Goal: Find contact information: Find contact information

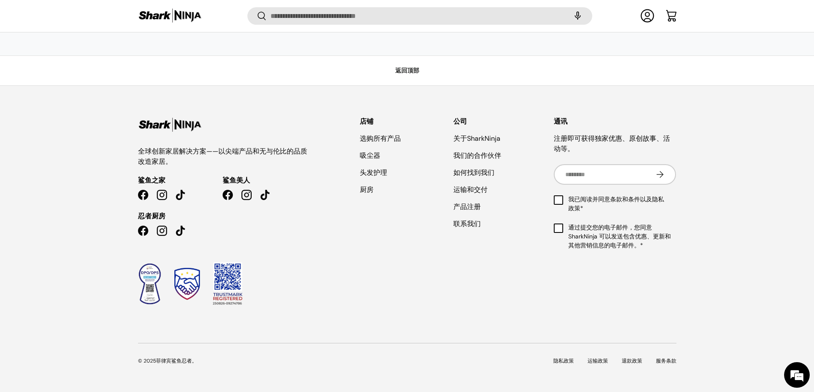
scroll to position [2650, 0]
click at [467, 220] on font "联系我们" at bounding box center [466, 224] width 27 height 9
click at [658, 172] on button "订阅" at bounding box center [659, 174] width 32 height 21
